Goal: Information Seeking & Learning: Learn about a topic

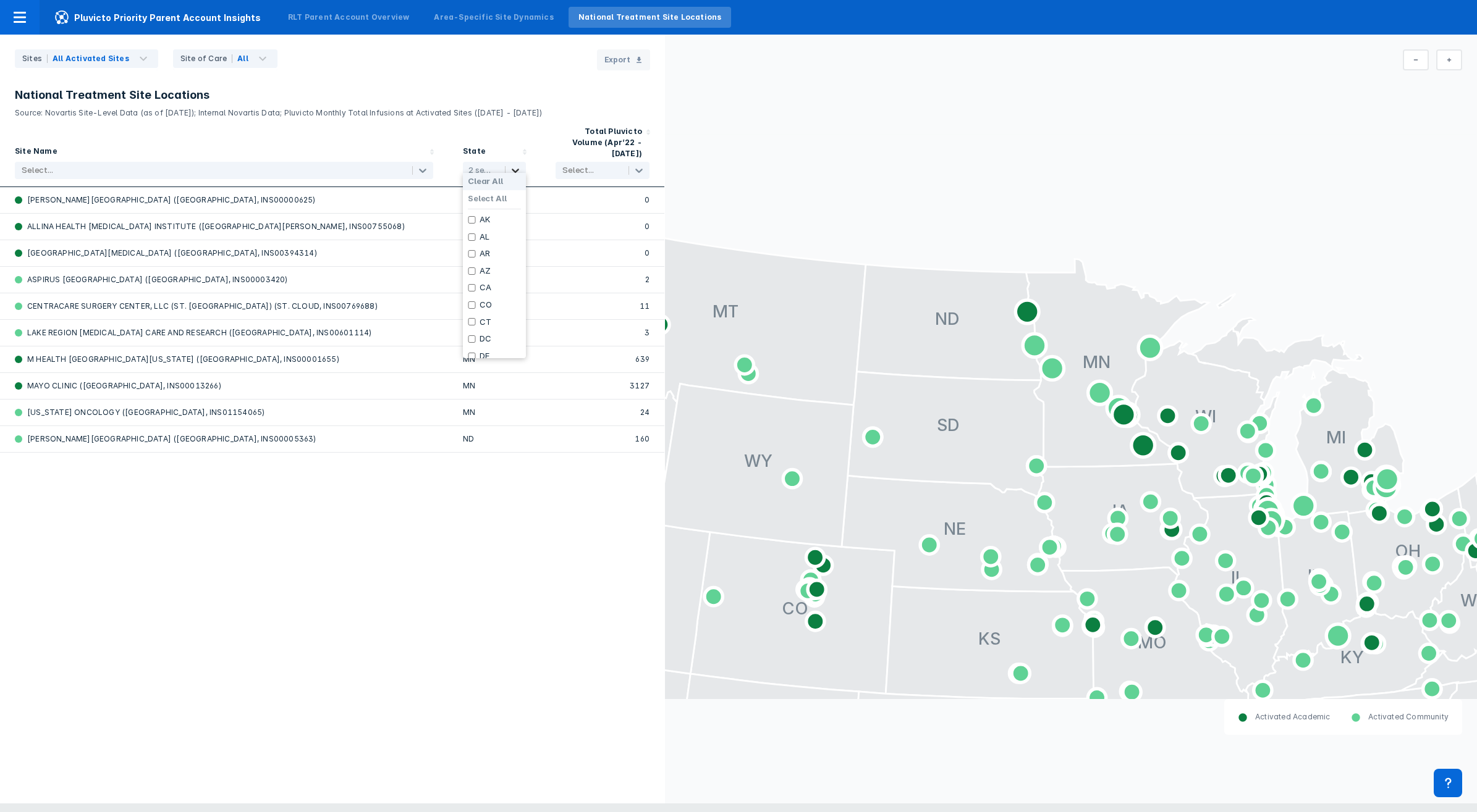
click at [507, 163] on div at bounding box center [516, 170] width 20 height 15
click at [491, 182] on label "Clear All" at bounding box center [485, 181] width 35 height 10
checkbox input "false"
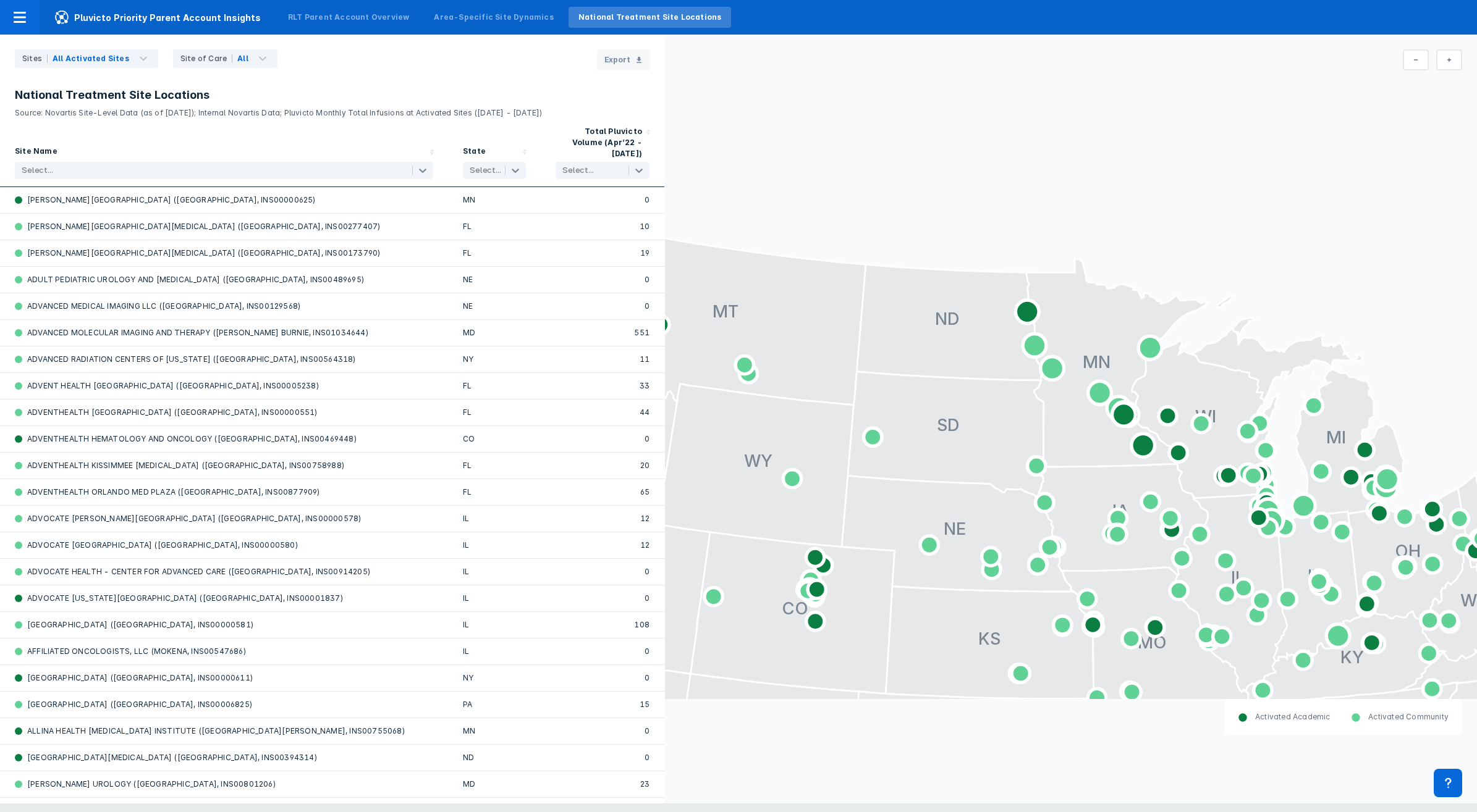
click at [492, 111] on p "Source: Novartis Site-Level Data (as of [DATE]); Internal Novartis Data; Pluvic…" at bounding box center [332, 110] width 635 height 16
click at [134, 162] on div "Select..." at bounding box center [212, 170] width 393 height 17
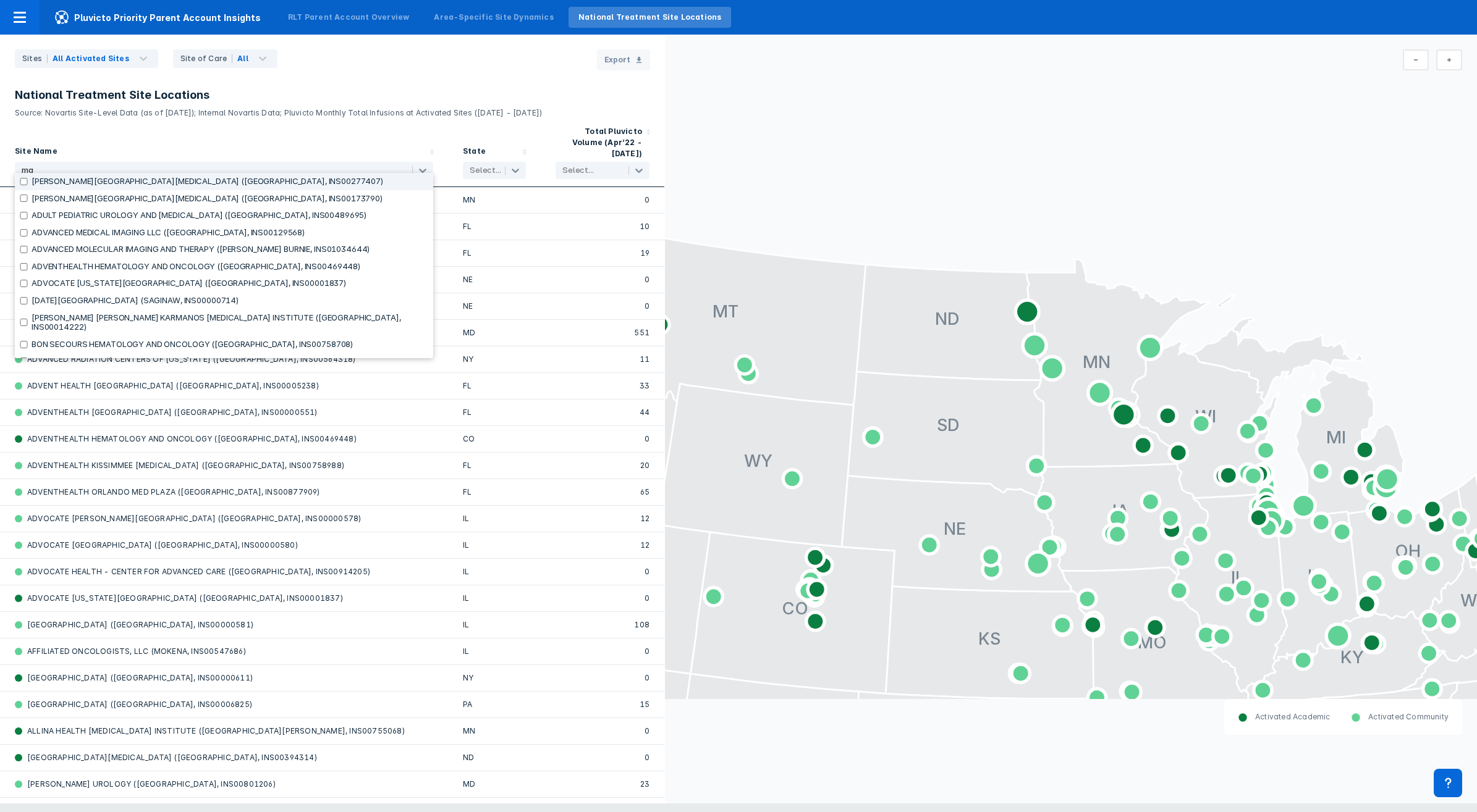
type input "may"
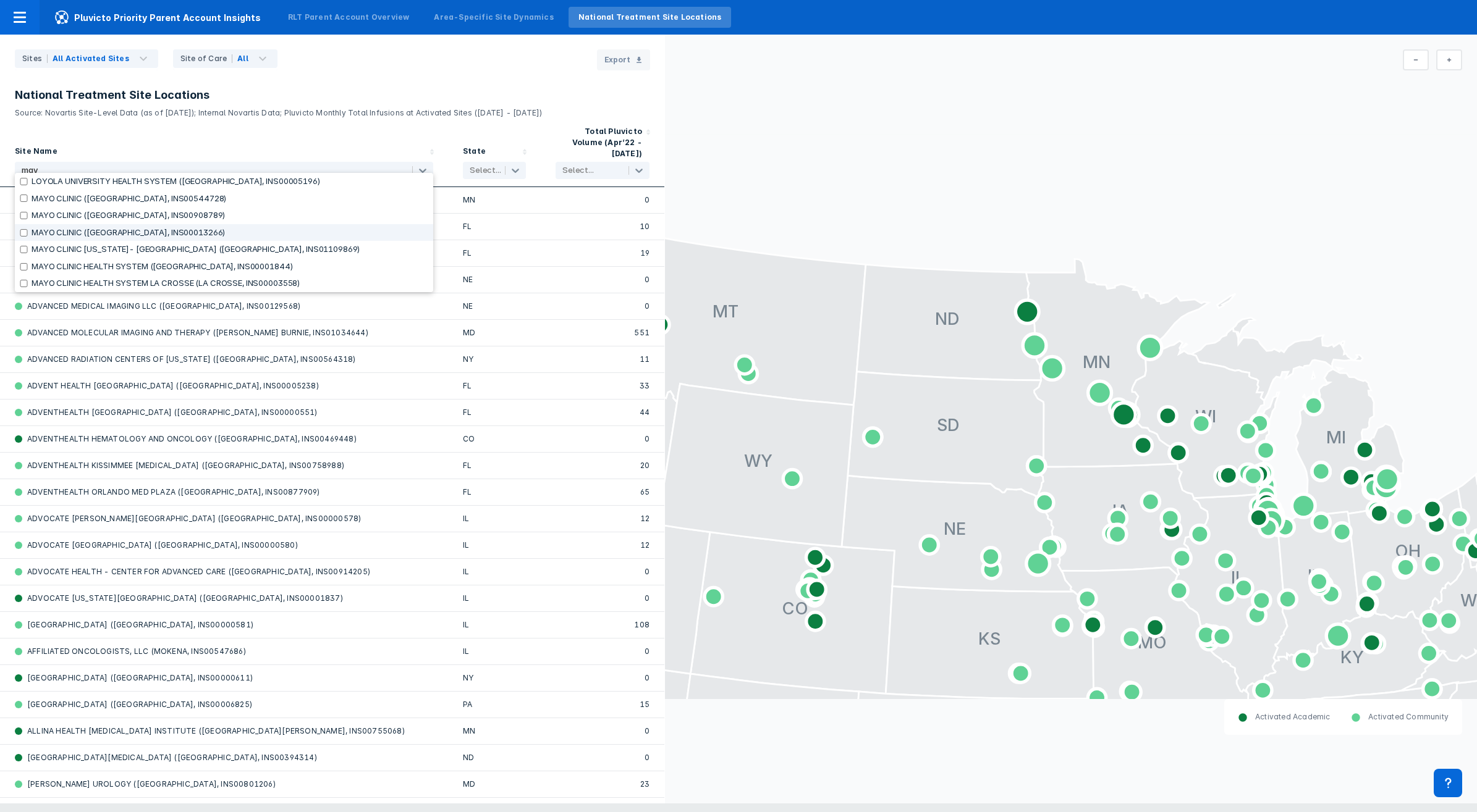
click at [25, 233] on input "checkbox" at bounding box center [23, 233] width 8 height 7
checkbox input "true"
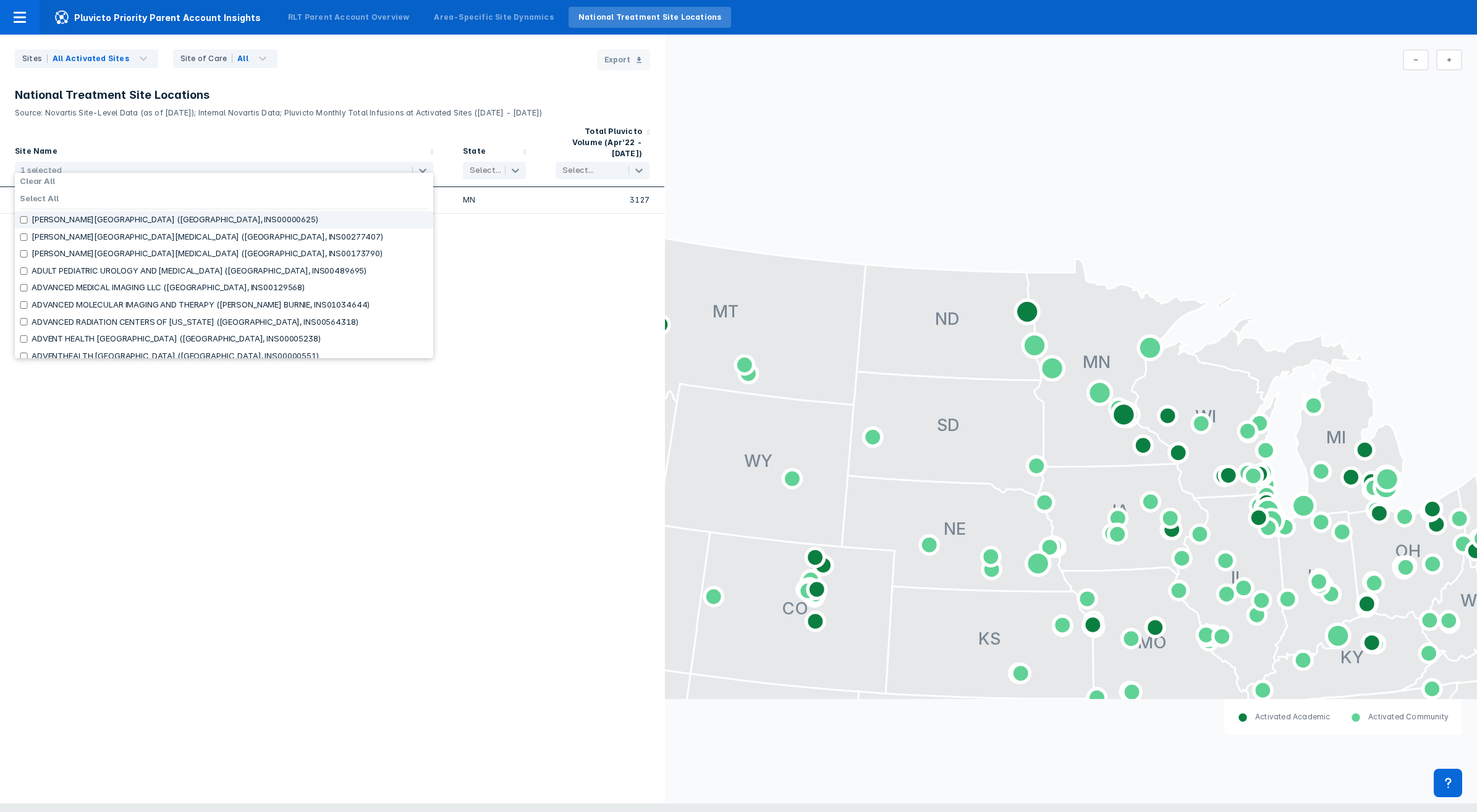
click at [353, 131] on div "Site Name option MAYO CLINIC ([GEOGRAPHIC_DATA], INS00013266), selected. 677 re…" at bounding box center [224, 152] width 418 height 53
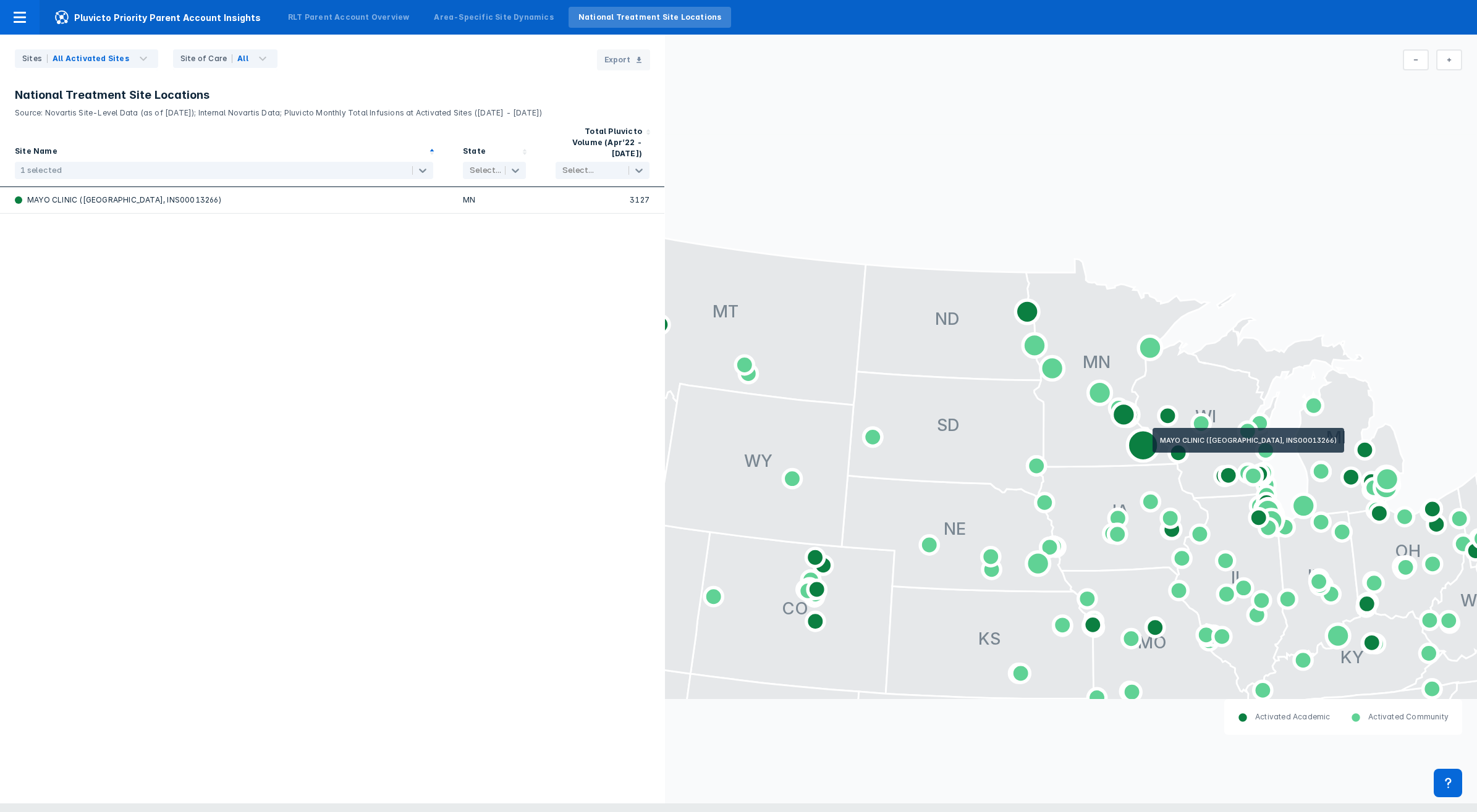
click at [1149, 443] on icon at bounding box center [1143, 446] width 32 height 32
drag, startPoint x: 1149, startPoint y: 443, endPoint x: 398, endPoint y: 374, distance: 754.2
click at [398, 374] on div "Site Name 1 selected State Select... Total Pluvicto Volume (Apr’22 - [DATE]) Se…" at bounding box center [332, 461] width 665 height 685
click at [421, 165] on icon at bounding box center [422, 170] width 12 height 12
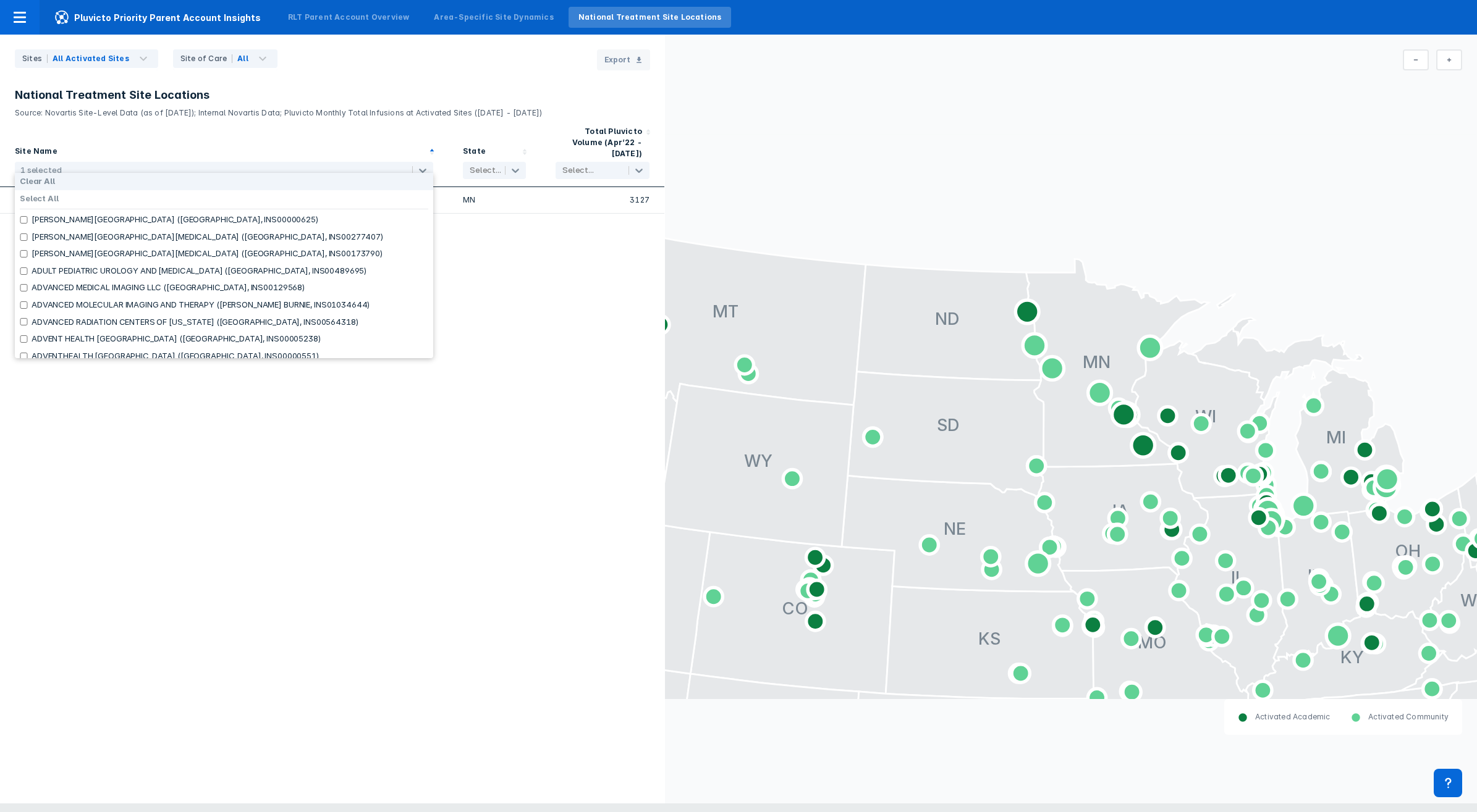
click at [47, 183] on label "Clear All" at bounding box center [37, 181] width 35 height 10
checkbox input "false"
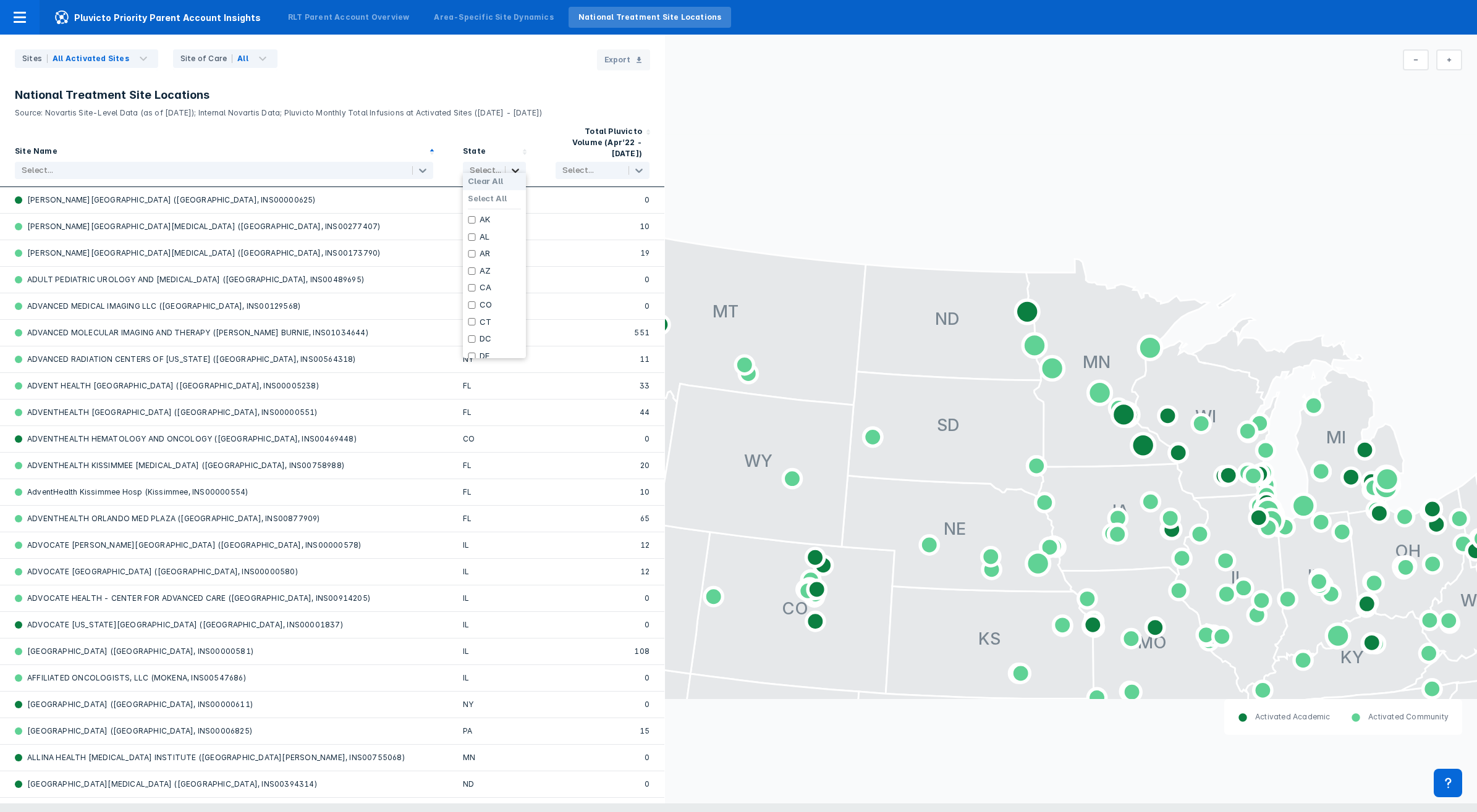
click at [518, 169] on icon at bounding box center [515, 171] width 7 height 4
click at [471, 323] on input "checkbox" at bounding box center [471, 320] width 8 height 7
checkbox input "true"
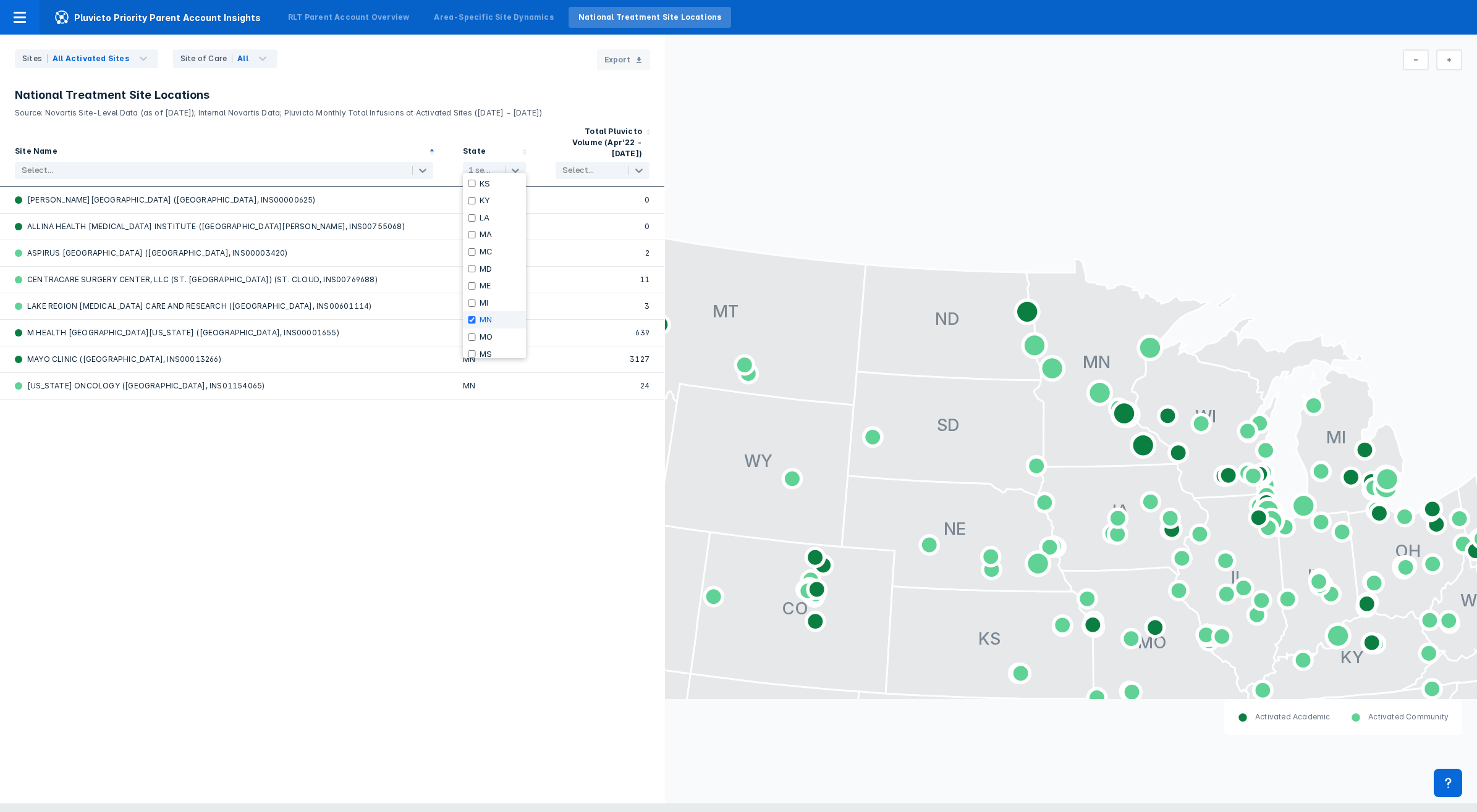
click at [1343, 273] on rect at bounding box center [1071, 388] width 812 height 508
click at [1413, 56] on icon at bounding box center [1416, 60] width 5 height 10
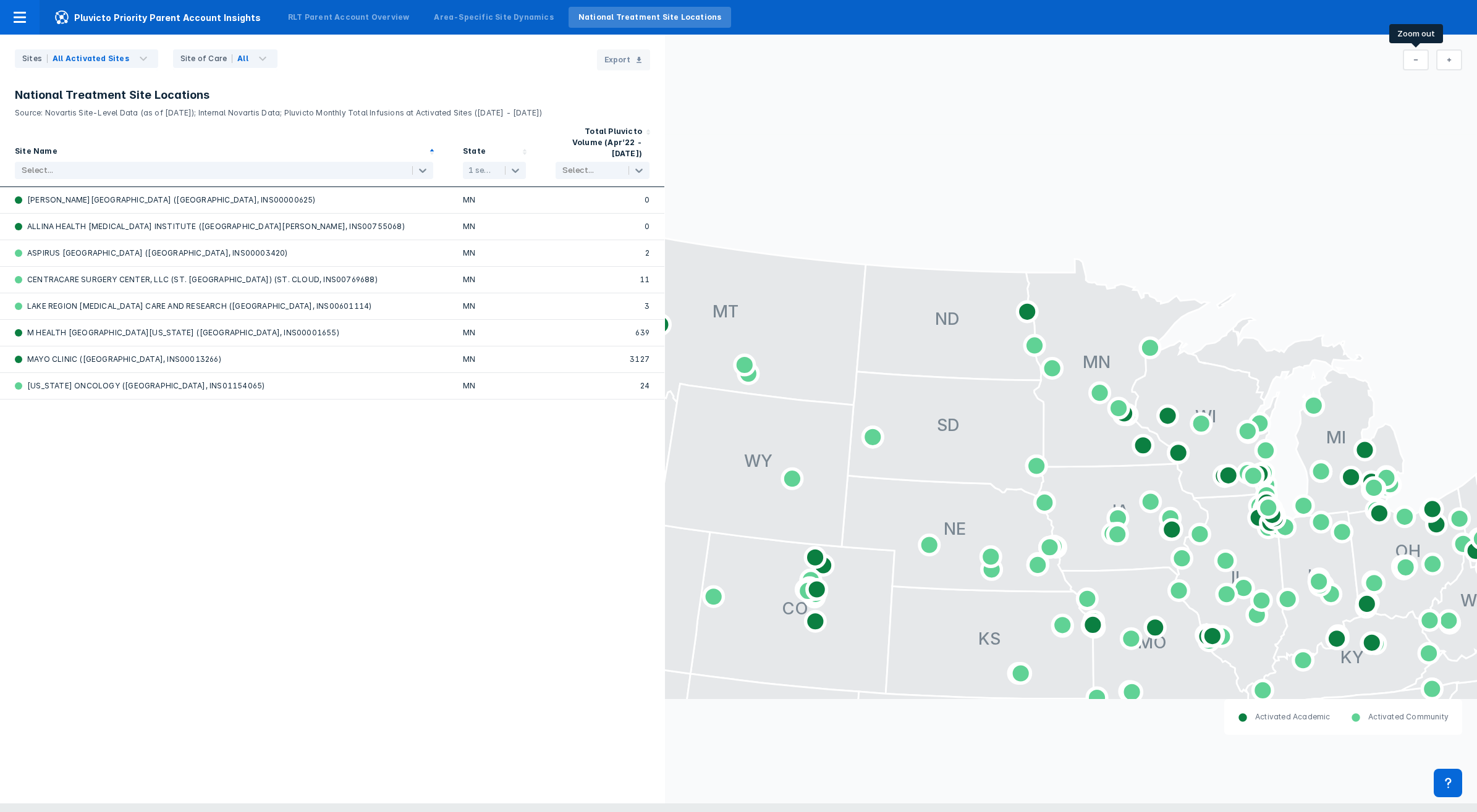
click at [1413, 56] on icon at bounding box center [1416, 60] width 5 height 10
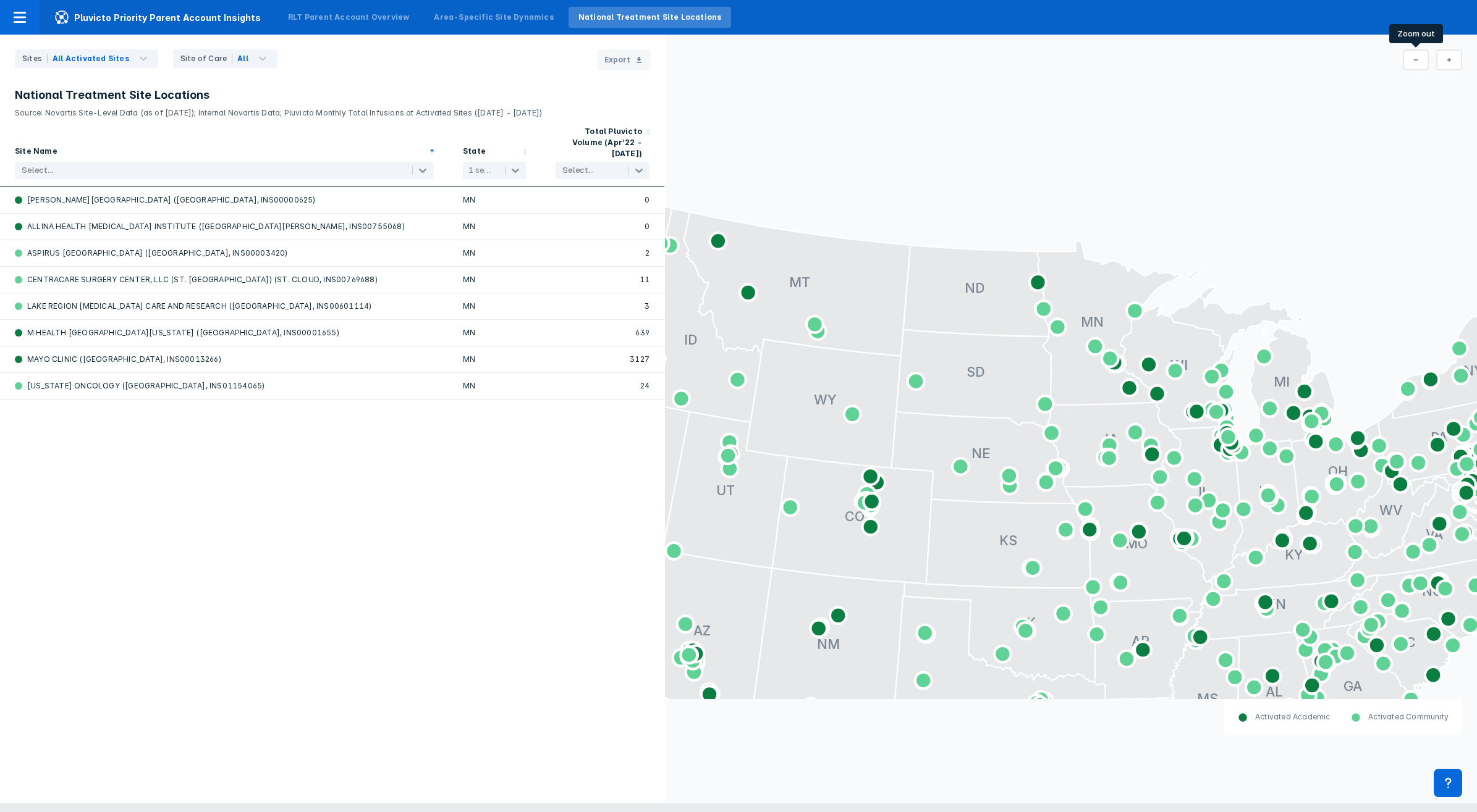
click at [1413, 56] on icon at bounding box center [1416, 60] width 5 height 10
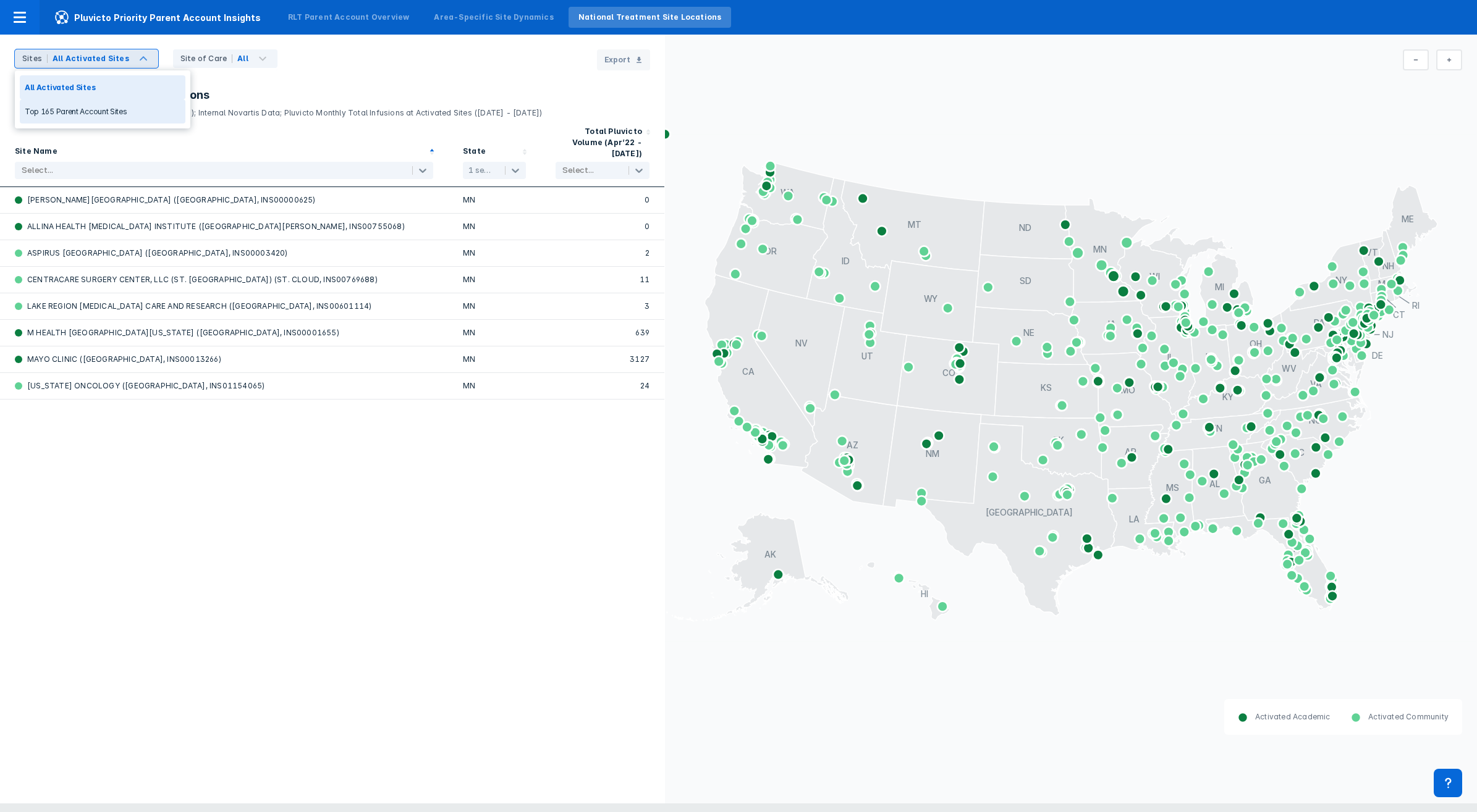
click at [121, 106] on div "Top 165 Parent Account Sites" at bounding box center [102, 112] width 165 height 24
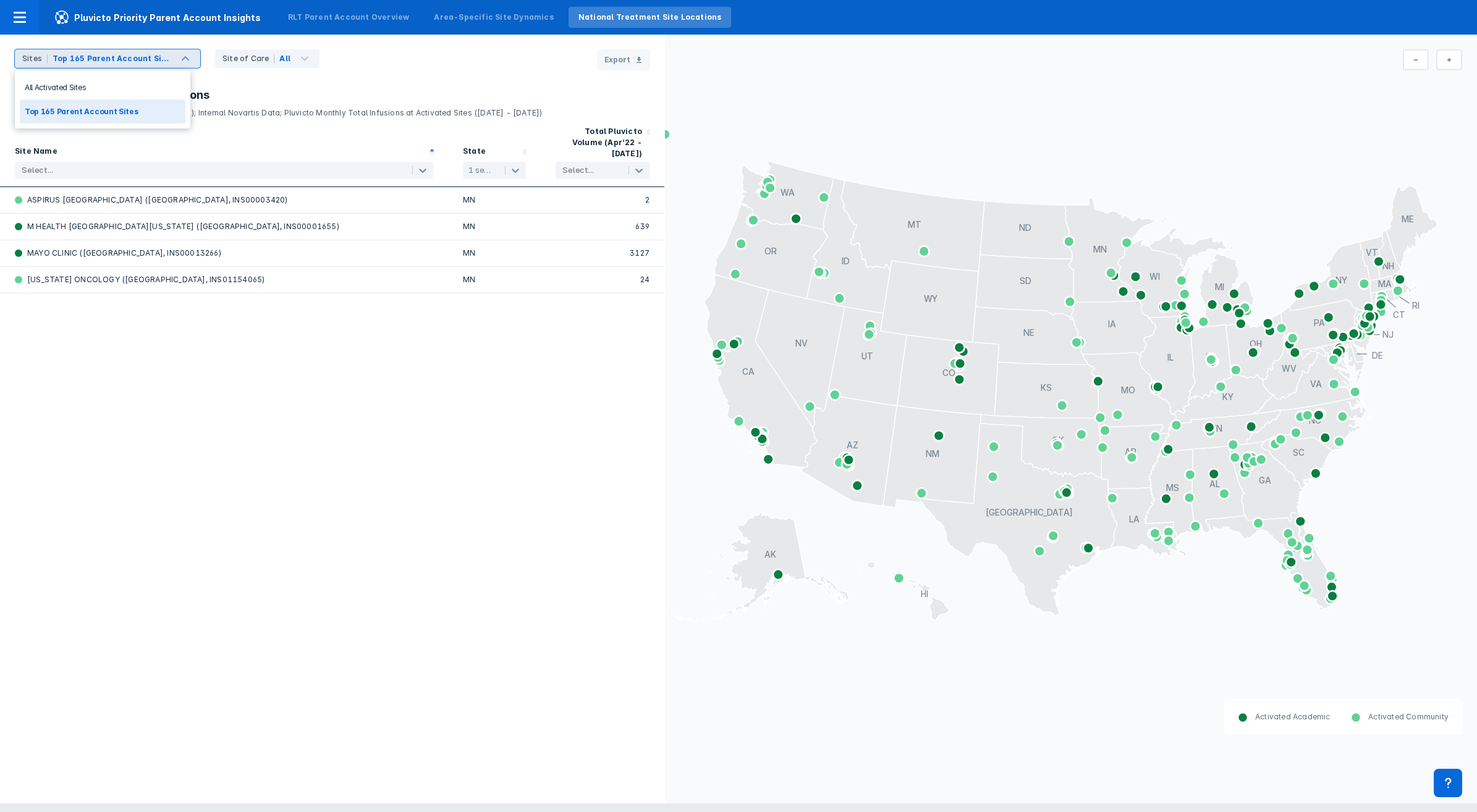
click at [175, 65] on div "Sites Top 165 Parent Account Sites" at bounding box center [107, 59] width 185 height 18
click at [93, 88] on div "All Activated Sites" at bounding box center [102, 88] width 165 height 24
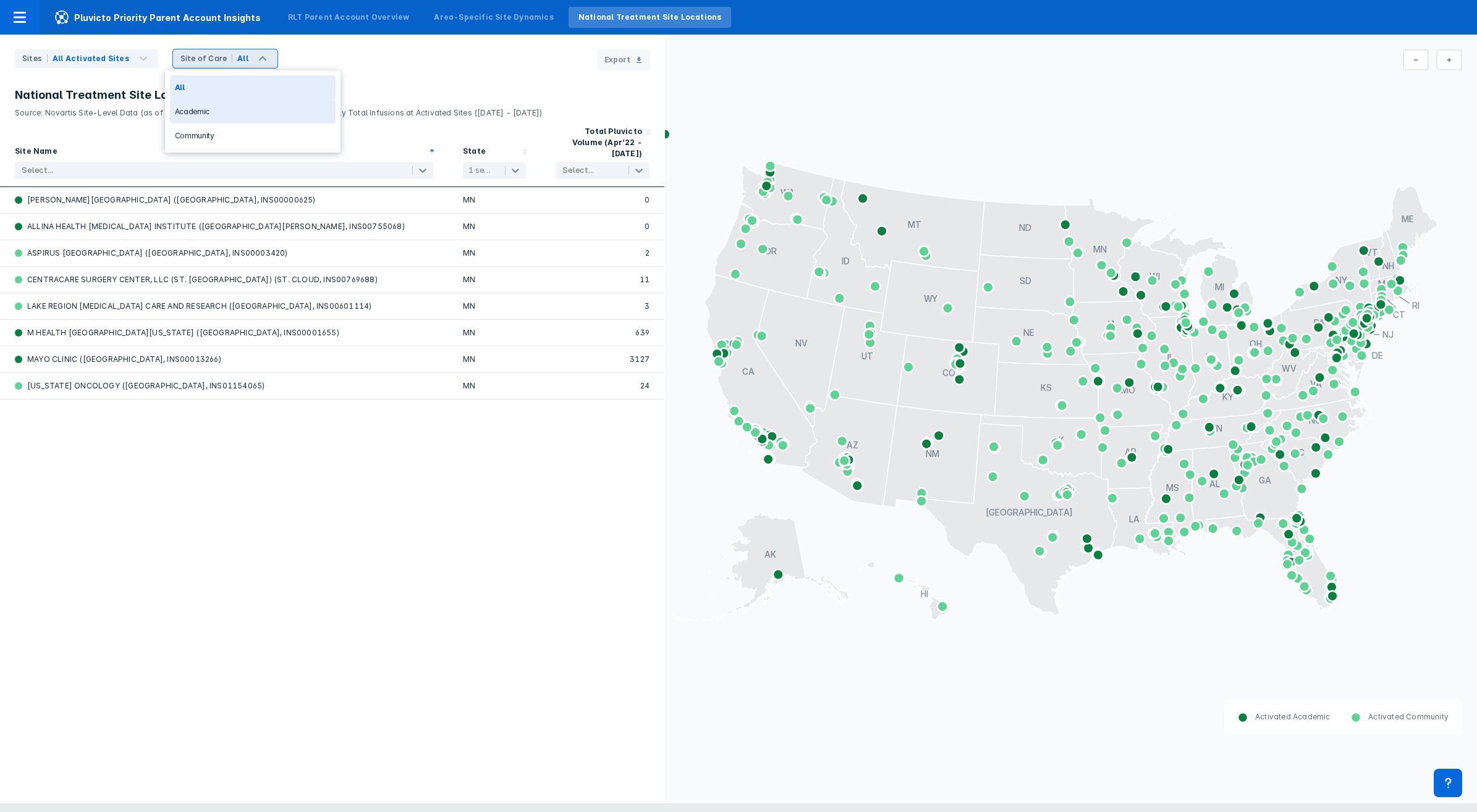
click at [220, 101] on div "Academic" at bounding box center [253, 112] width 165 height 24
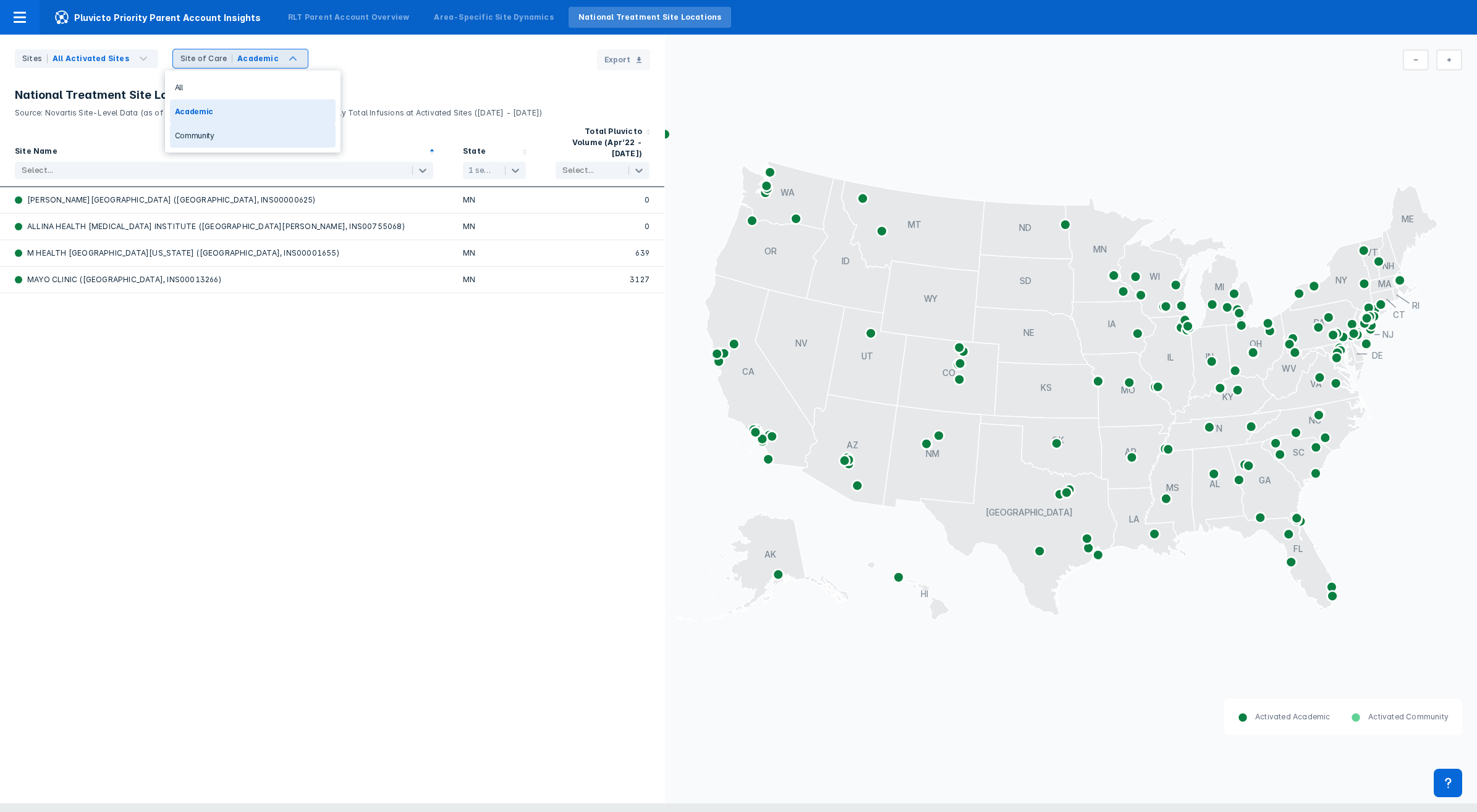
click at [242, 126] on div "Community" at bounding box center [253, 136] width 165 height 24
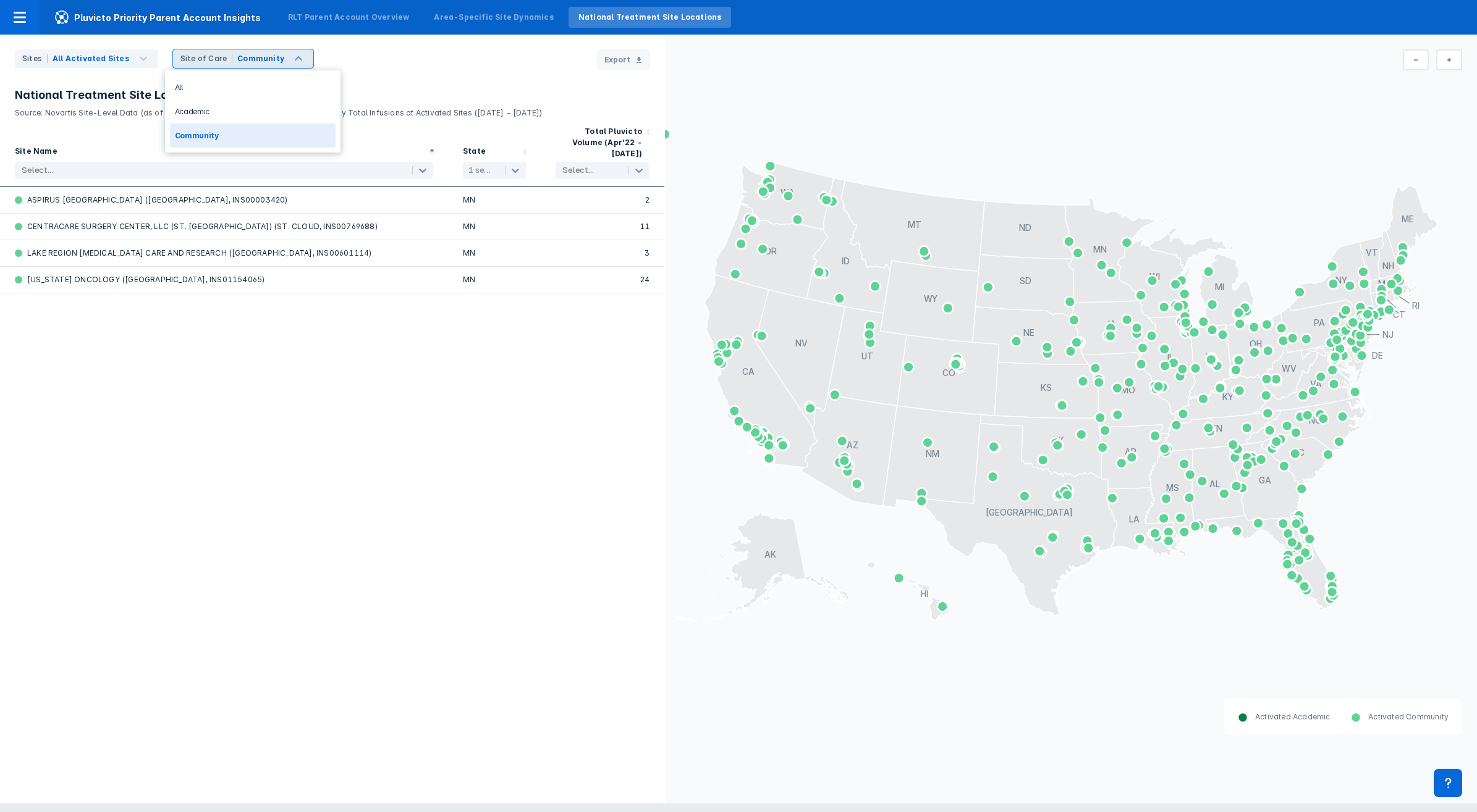
click at [292, 61] on div "Site of Care Community" at bounding box center [243, 59] width 141 height 18
click at [259, 80] on div "All" at bounding box center [253, 88] width 165 height 24
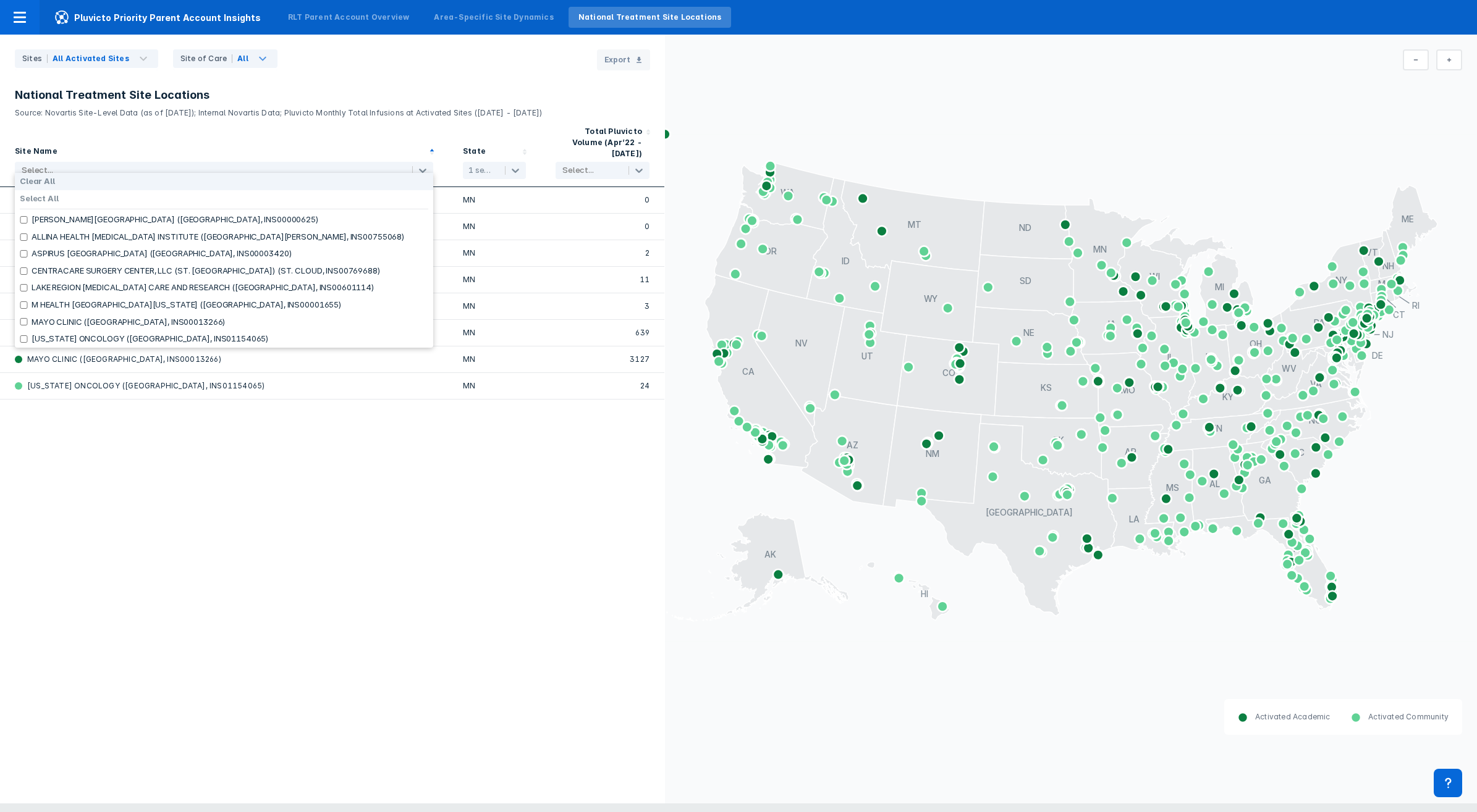
click at [97, 165] on div at bounding box center [212, 170] width 381 height 12
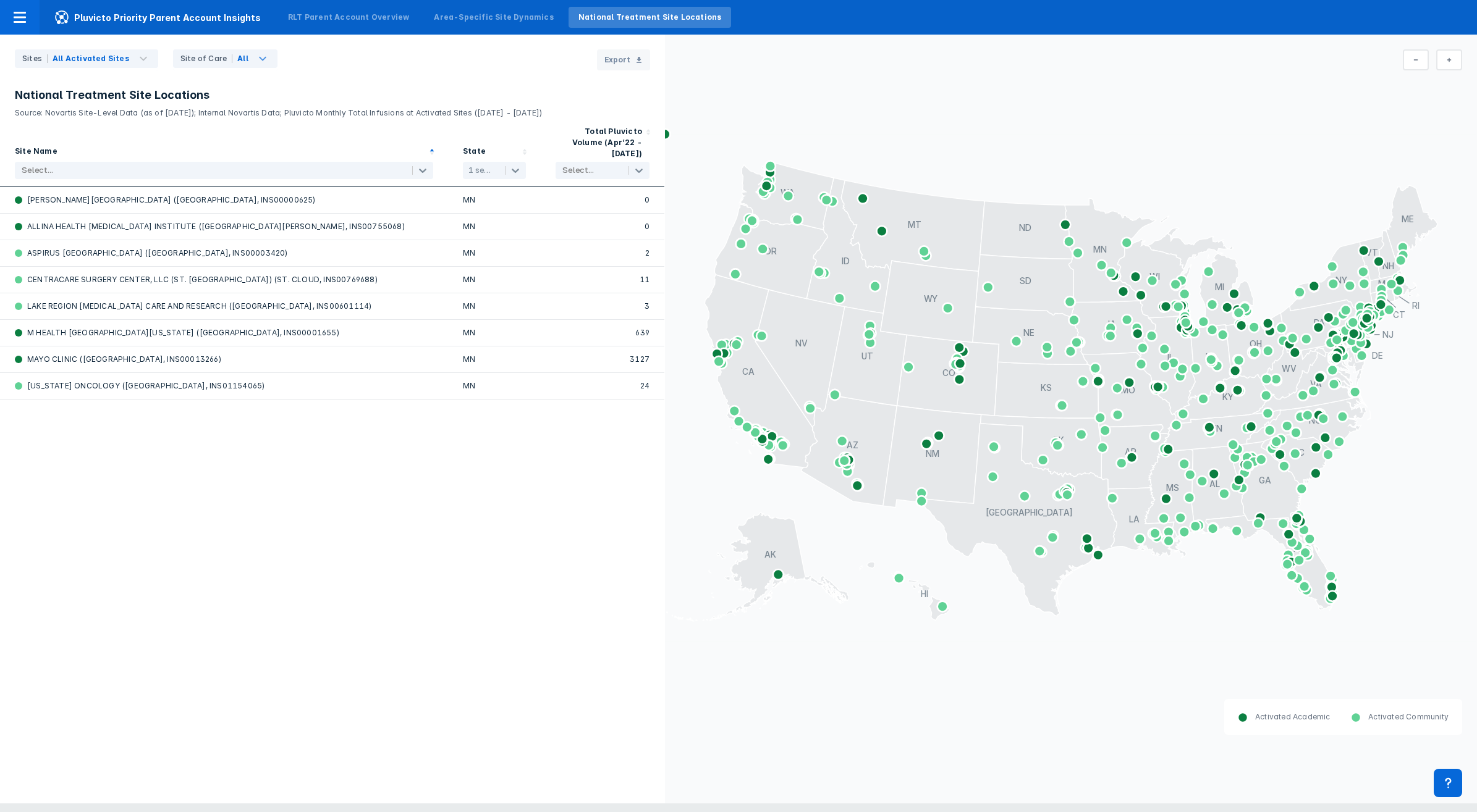
click at [97, 165] on div at bounding box center [212, 170] width 381 height 12
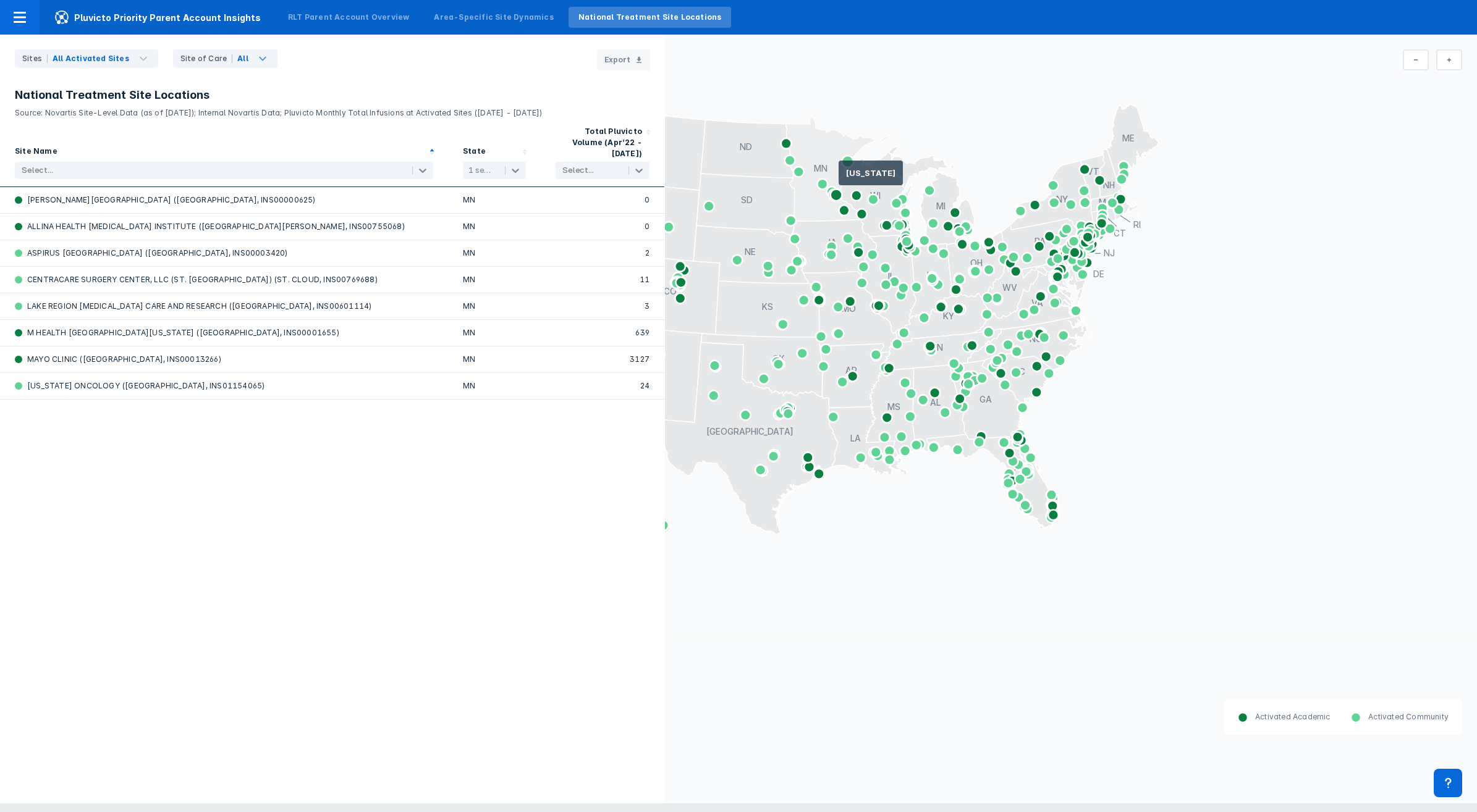
drag, startPoint x: 1041, startPoint y: 237, endPoint x: 851, endPoint y: 189, distance: 196.0
click at [848, 186] on g at bounding box center [762, 310] width 793 height 460
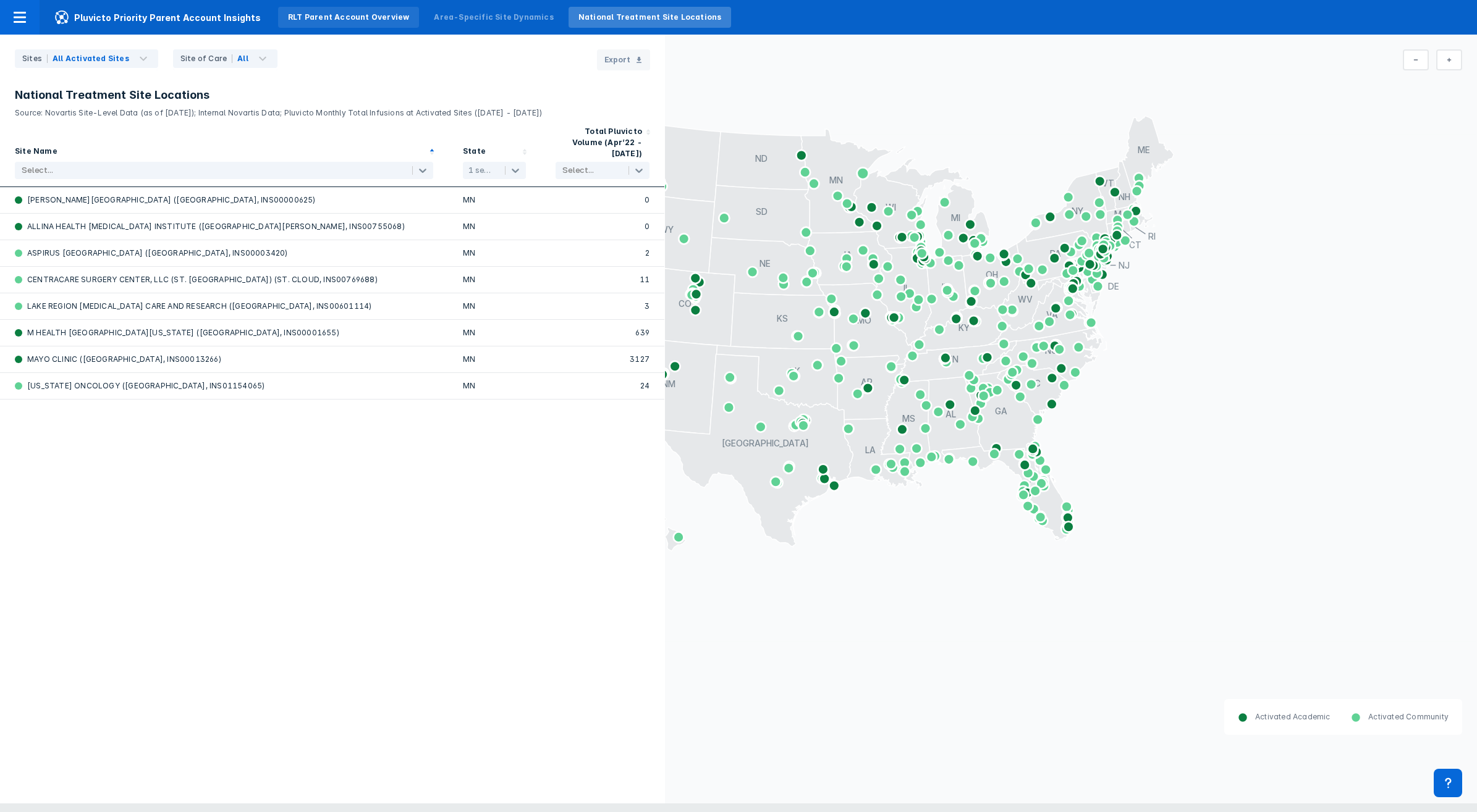
click at [329, 13] on div "RLT Parent Account Overview" at bounding box center [348, 18] width 121 height 11
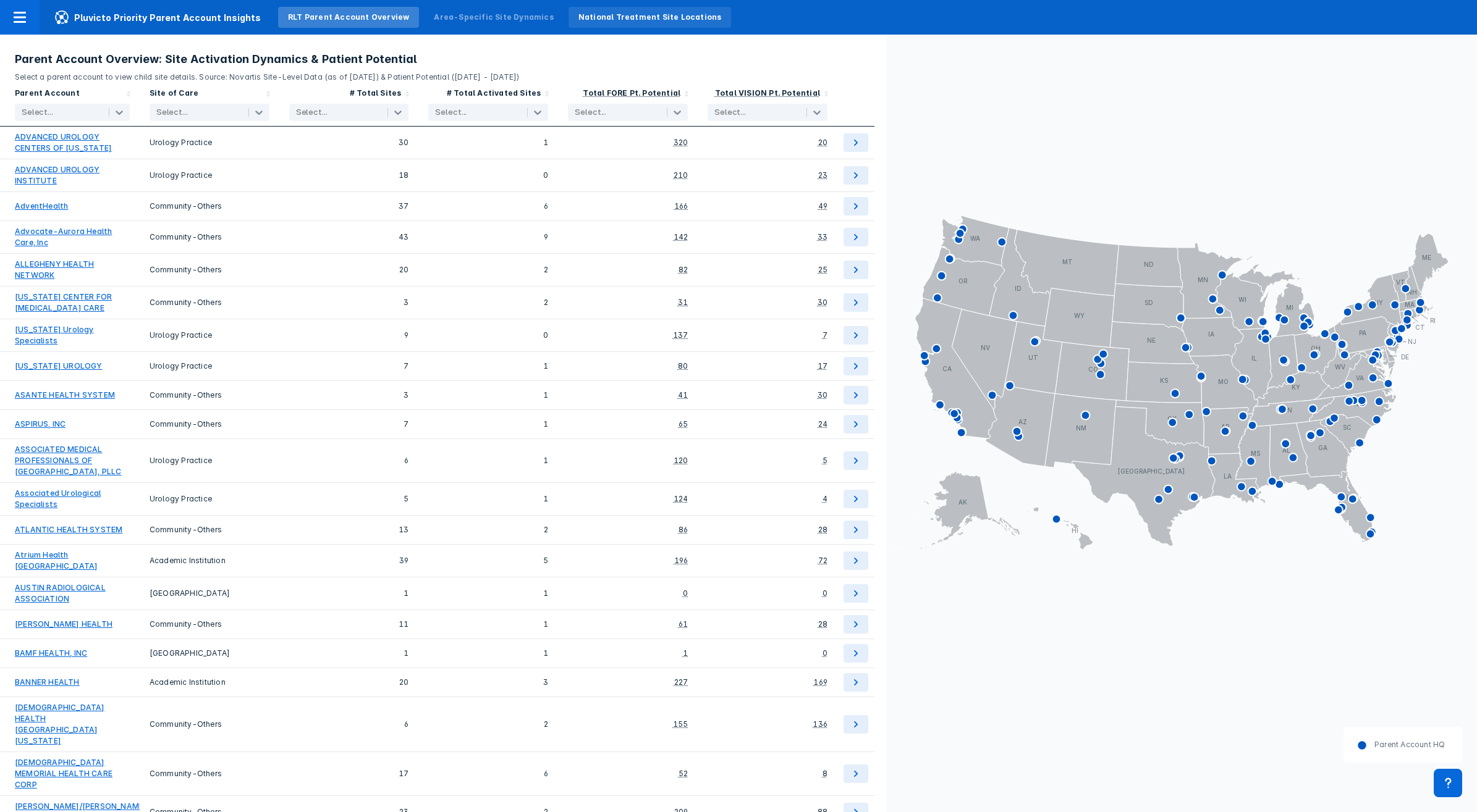
click at [591, 20] on div "National Treatment Site Locations" at bounding box center [650, 18] width 143 height 11
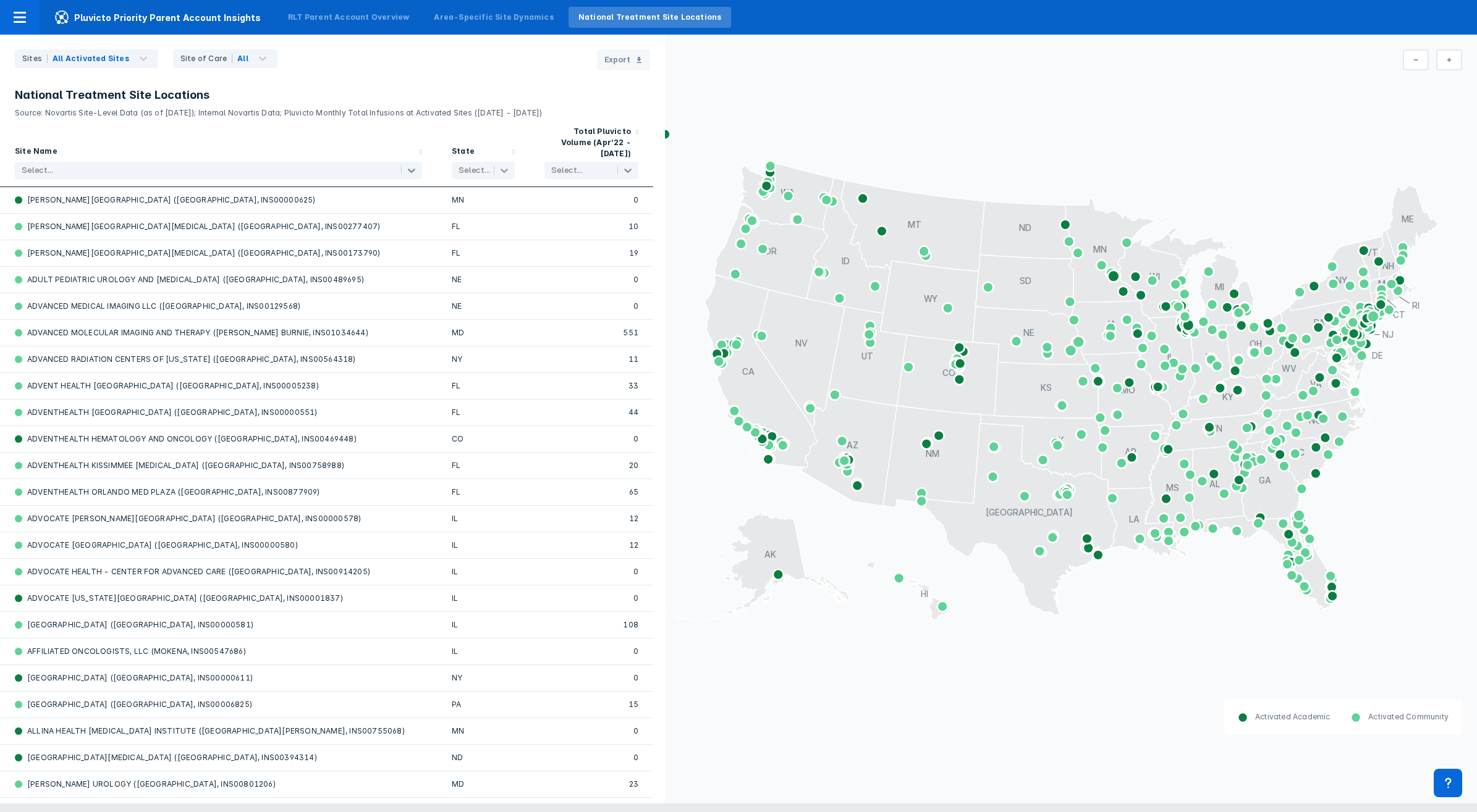
click at [504, 165] on icon at bounding box center [504, 170] width 12 height 12
click at [458, 318] on input "checkbox" at bounding box center [460, 320] width 8 height 7
checkbox input "true"
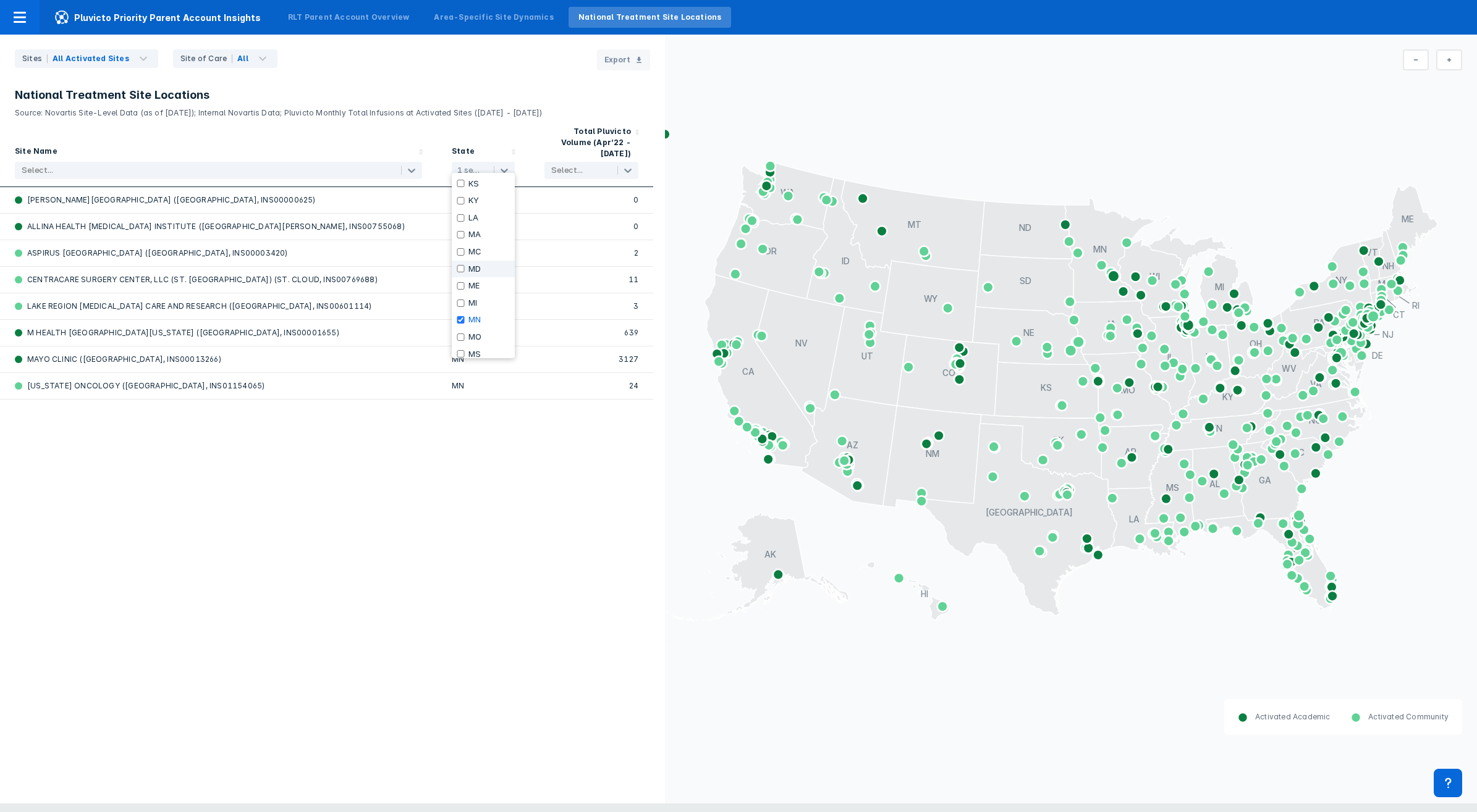
scroll to position [232, 0]
click at [459, 195] on input "checkbox" at bounding box center [460, 193] width 8 height 7
checkbox input "true"
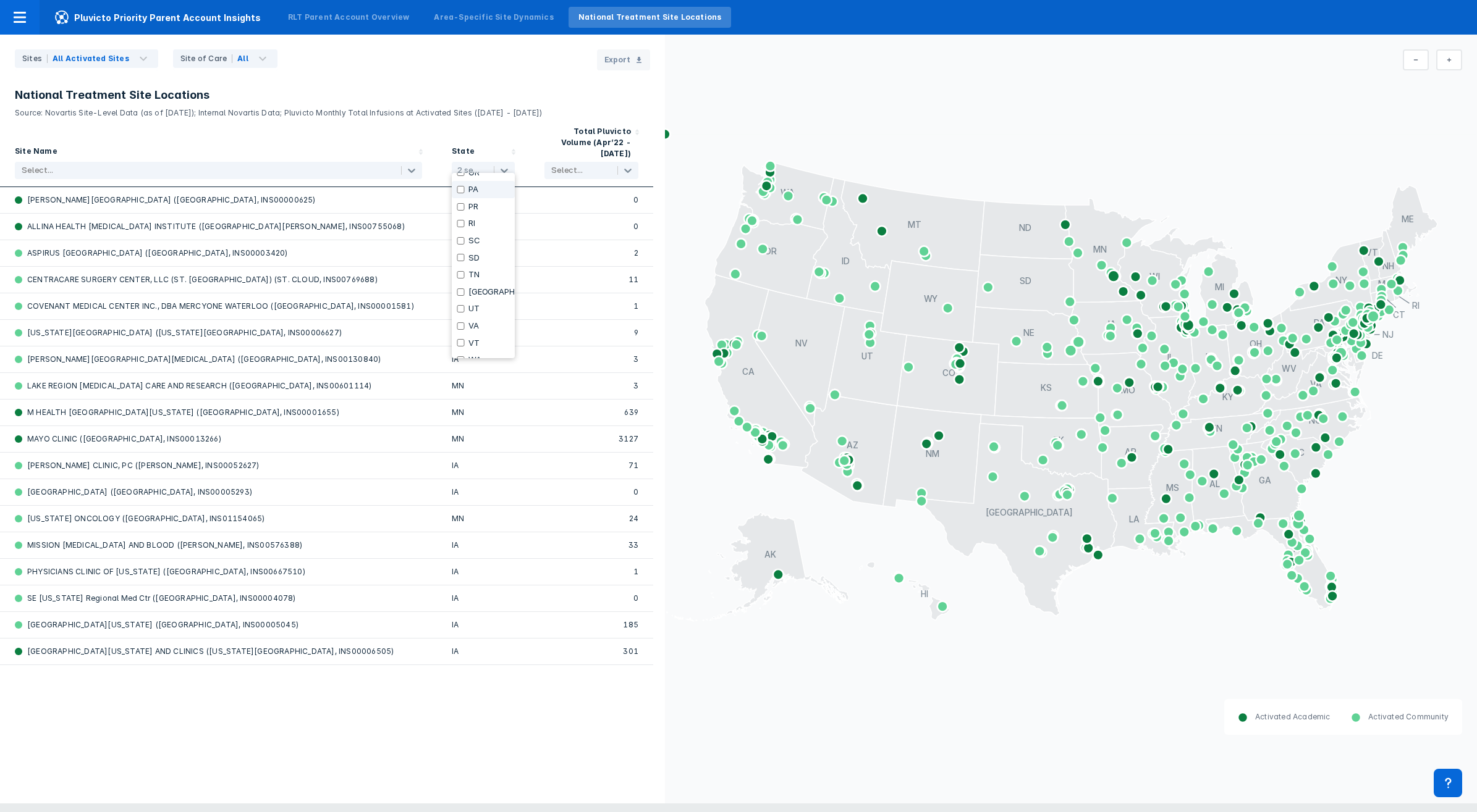
scroll to position [757, 0]
click at [461, 319] on div "WI" at bounding box center [482, 316] width 63 height 17
checkbox input "true"
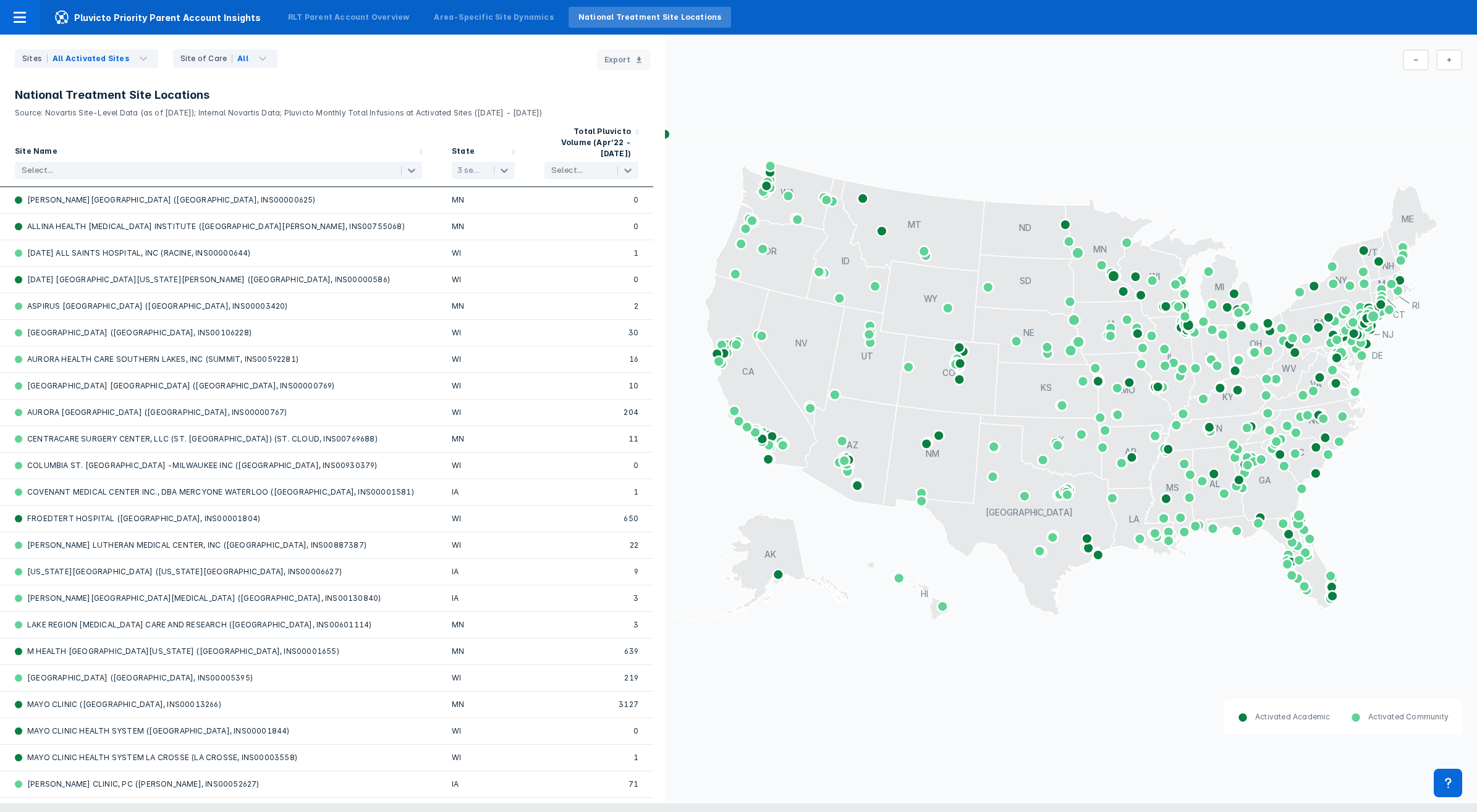
click at [499, 84] on header "National Treatment Site Locations Source: Novartis Site-Level Data (as of [DATE…" at bounding box center [332, 95] width 665 height 48
